Goal: Contribute content: Add original content to the website for others to see

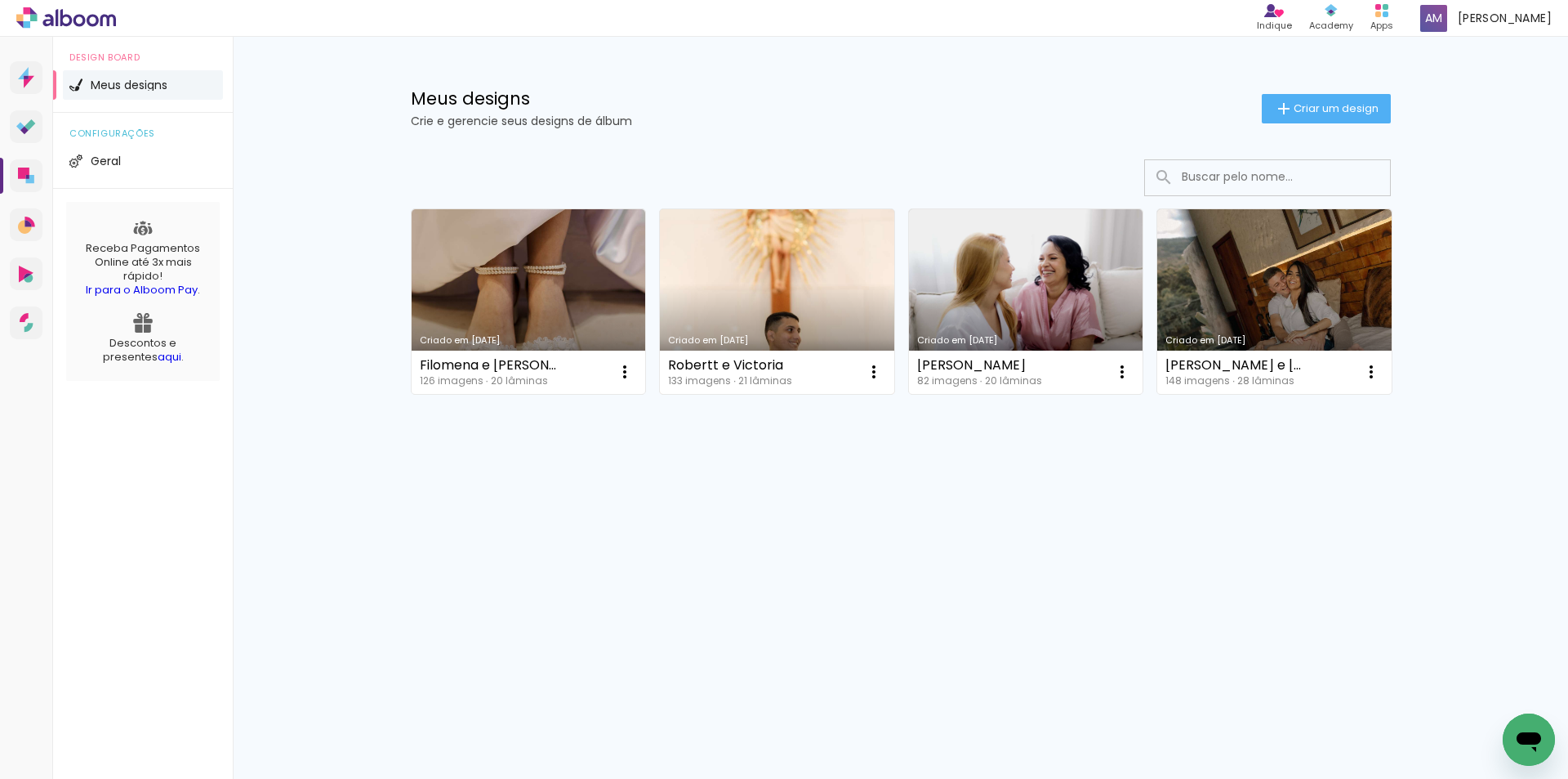
click at [760, 297] on link "Criado em [DATE]" at bounding box center [777, 301] width 234 height 185
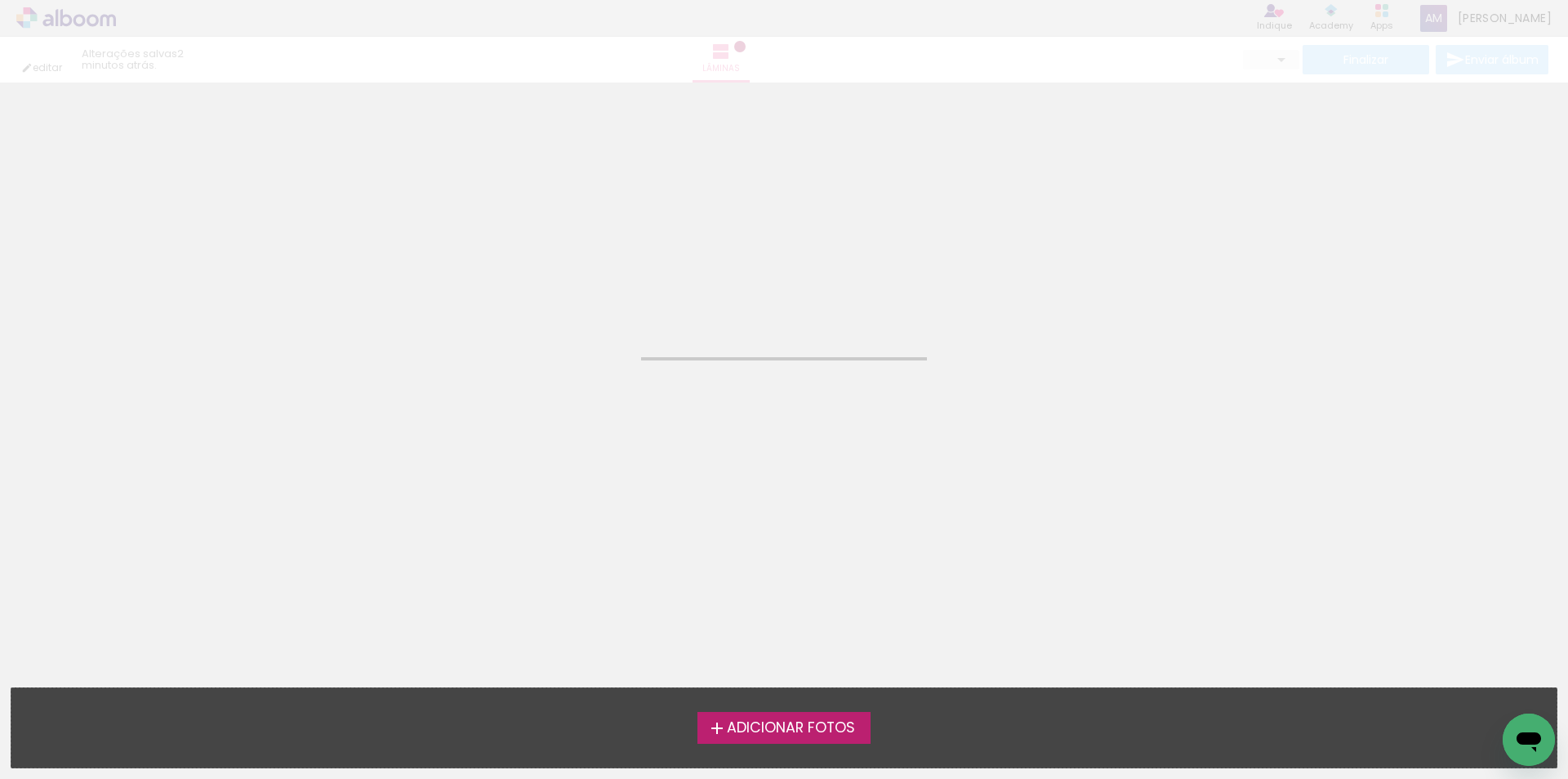
click at [849, 724] on span "Adicionar Fotos" at bounding box center [791, 728] width 128 height 15
click at [0, 0] on input "file" at bounding box center [0, 0] width 0 height 0
